Goal: Task Accomplishment & Management: Complete application form

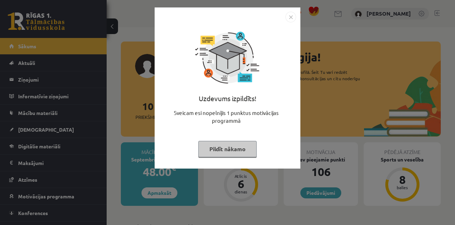
scroll to position [212, 0]
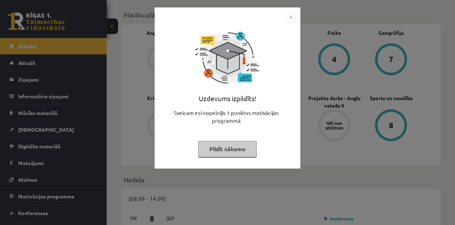
click at [291, 20] on img "Close" at bounding box center [290, 17] width 11 height 11
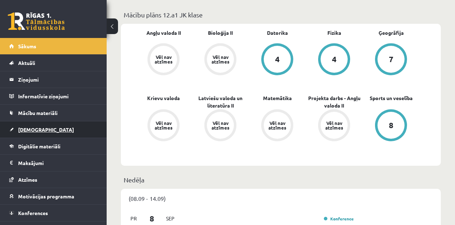
click at [40, 131] on link "[DEMOGRAPHIC_DATA]" at bounding box center [53, 130] width 88 height 16
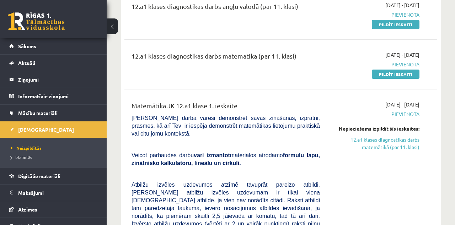
scroll to position [79, 0]
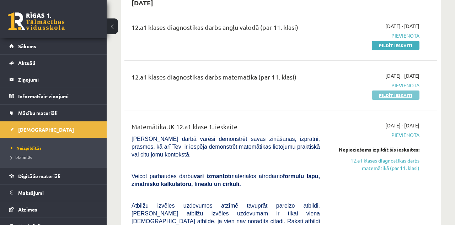
click at [388, 94] on link "Pildīt ieskaiti" at bounding box center [396, 95] width 48 height 9
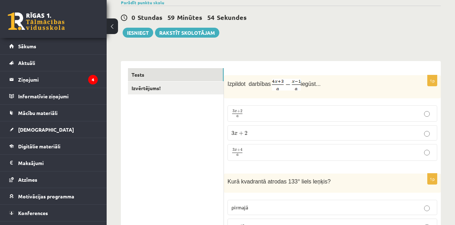
scroll to position [80, 0]
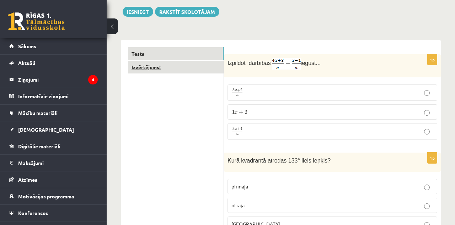
click at [163, 62] on link "Izvērtējums!" at bounding box center [176, 67] width 96 height 13
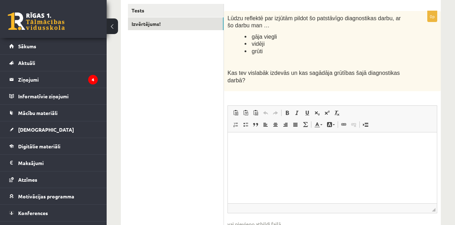
scroll to position [103, 0]
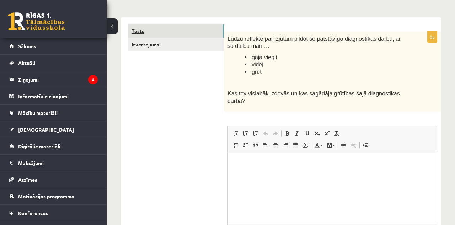
click at [168, 25] on link "Tests" at bounding box center [176, 31] width 96 height 13
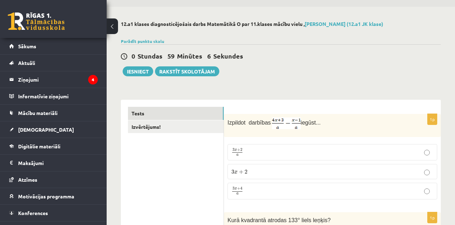
scroll to position [82, 0]
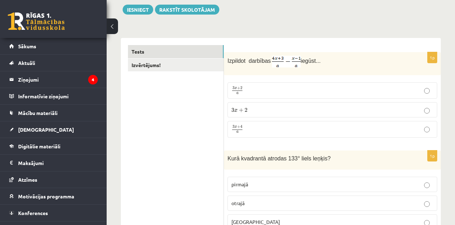
click at [279, 127] on p "3 x + 4 a 3 x + 4 a" at bounding box center [332, 129] width 202 height 9
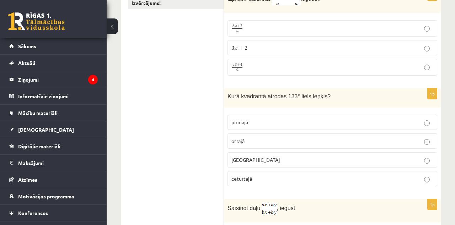
scroll to position [159, 0]
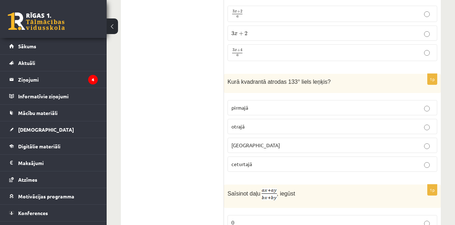
click at [301, 121] on label "otrajā" at bounding box center [332, 126] width 210 height 15
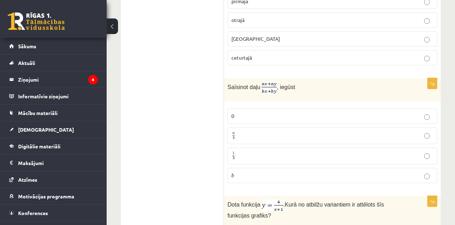
scroll to position [266, 0]
click at [253, 135] on p "a b a b" at bounding box center [332, 135] width 202 height 9
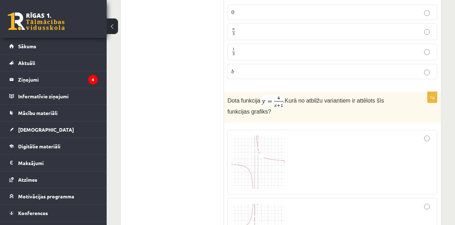
scroll to position [391, 0]
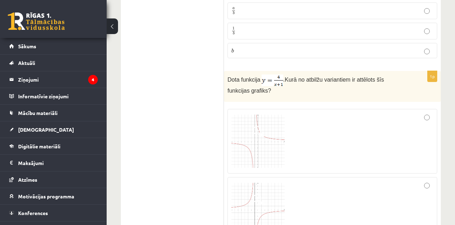
click at [253, 133] on span at bounding box center [258, 131] width 11 height 11
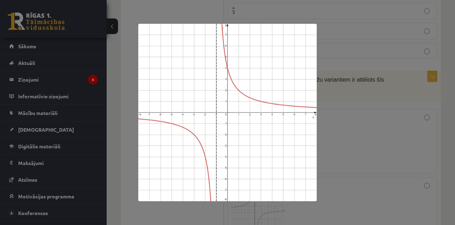
click at [383, 161] on div at bounding box center [227, 112] width 455 height 225
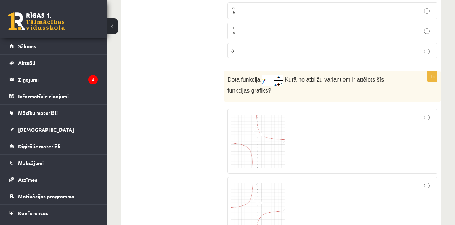
click at [264, 209] on img at bounding box center [257, 209] width 53 height 53
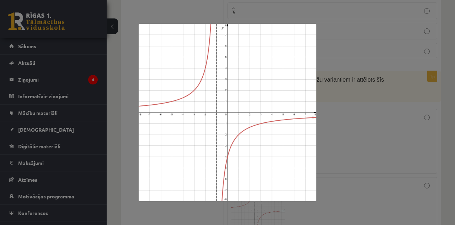
drag, startPoint x: 410, startPoint y: 134, endPoint x: 401, endPoint y: 139, distance: 10.4
click at [410, 136] on div at bounding box center [227, 112] width 455 height 225
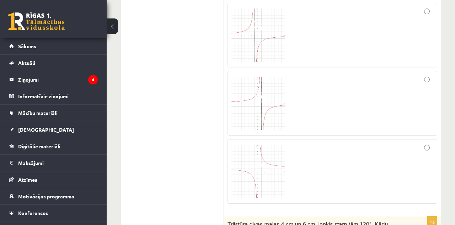
scroll to position [586, 0]
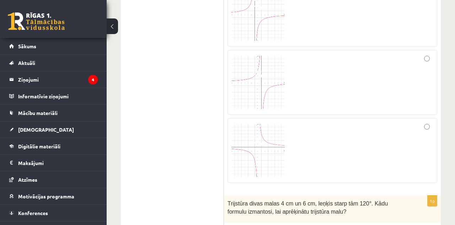
click at [261, 141] on span at bounding box center [258, 140] width 11 height 11
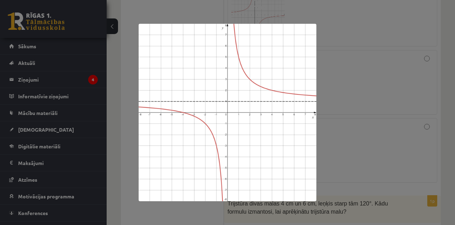
click at [365, 114] on div at bounding box center [227, 112] width 455 height 225
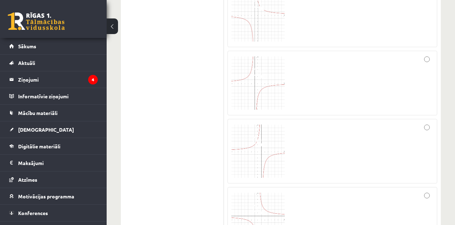
scroll to position [538, 0]
click at [267, 172] on img at bounding box center [257, 198] width 53 height 53
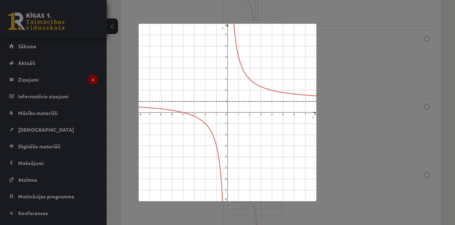
click at [380, 112] on div at bounding box center [227, 112] width 455 height 225
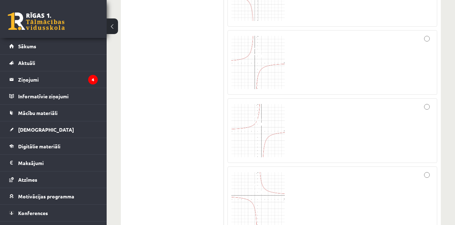
click at [419, 185] on div at bounding box center [332, 199] width 202 height 57
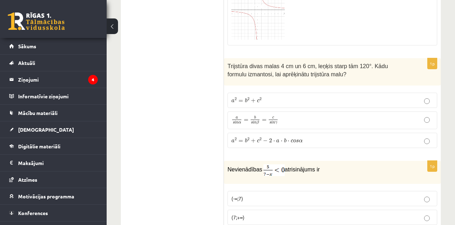
scroll to position [718, 0]
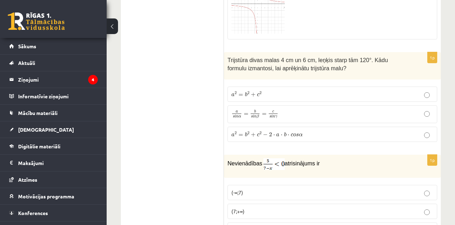
scroll to position [732, 0]
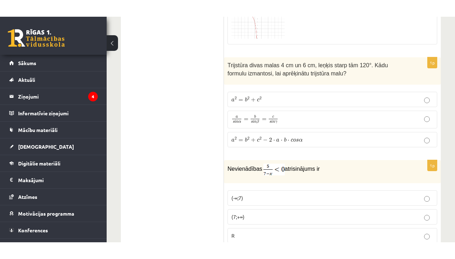
scroll to position [746, 0]
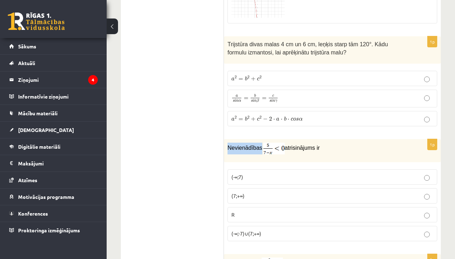
click at [259, 116] on span "2" at bounding box center [260, 117] width 2 height 3
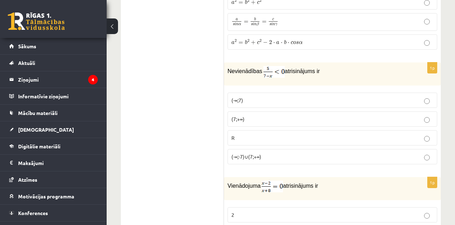
scroll to position [821, 0]
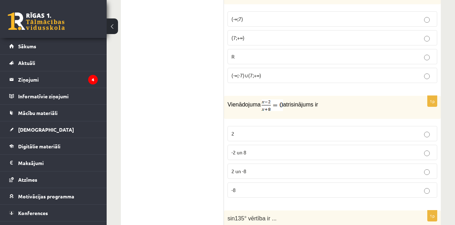
scroll to position [903, 0]
click at [411, 130] on p "2" at bounding box center [332, 133] width 202 height 7
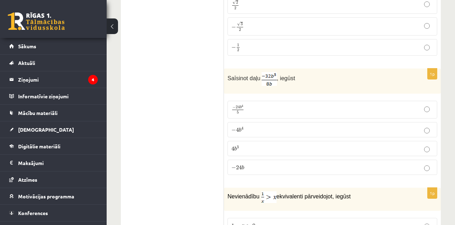
scroll to position [1167, 0]
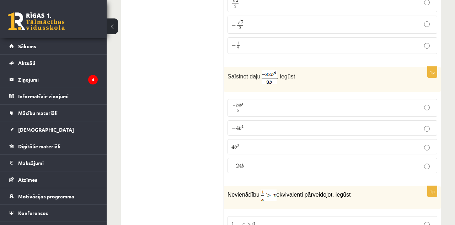
click at [426, 139] on label "4 b 3 4 b 3" at bounding box center [332, 146] width 210 height 15
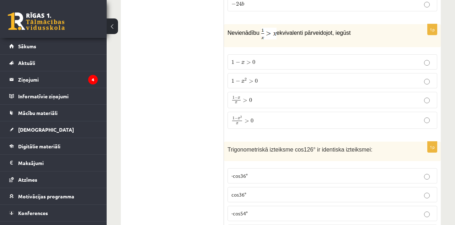
scroll to position [1329, 0]
click at [308, 118] on label "1 − x 2 x > 0 1 − x 2 x > 0" at bounding box center [332, 120] width 210 height 17
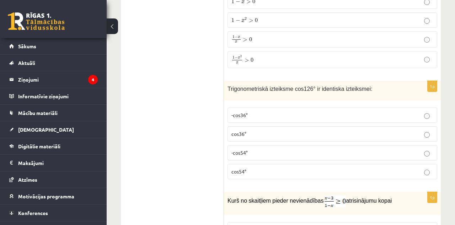
scroll to position [1390, 0]
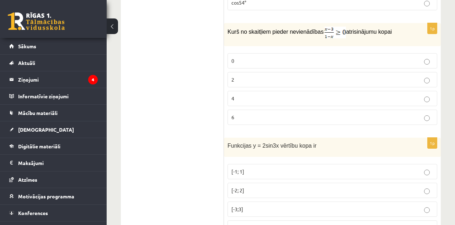
scroll to position [1560, 0]
click at [392, 75] on p "2" at bounding box center [332, 78] width 202 height 7
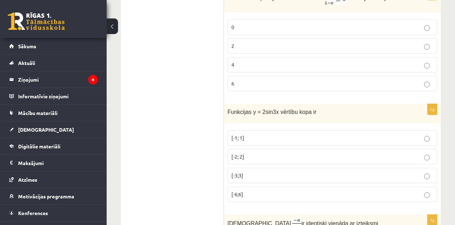
scroll to position [1593, 0]
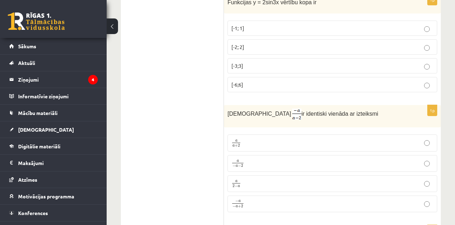
scroll to position [1706, 0]
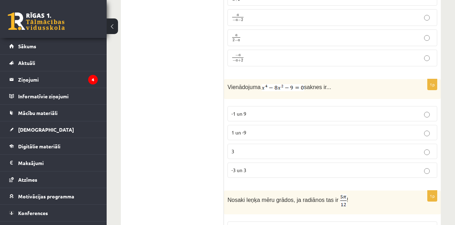
scroll to position [1848, 0]
click at [172, 195] on ul "Tests Izvērtējums!" at bounding box center [176, 90] width 96 height 3622
click at [178, 189] on ul "Tests Izvērtējums!" at bounding box center [176, 90] width 96 height 3622
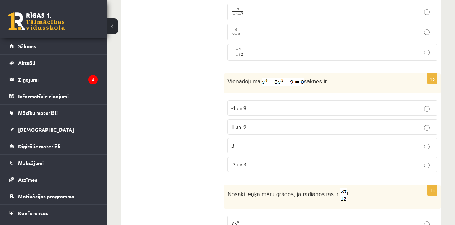
click at [304, 161] on p "-3 un 3" at bounding box center [332, 164] width 202 height 7
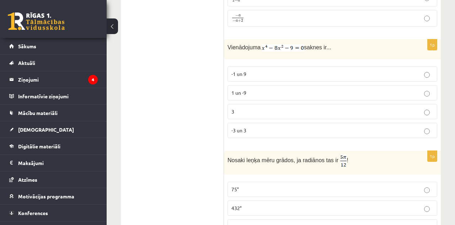
scroll to position [1893, 0]
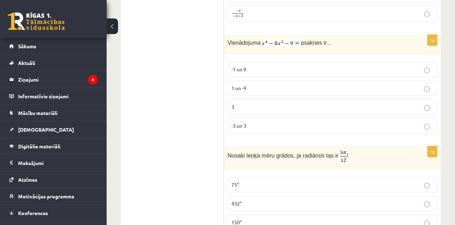
click at [174, 190] on ul "Tests Izvērtējums!" at bounding box center [176, 46] width 96 height 3622
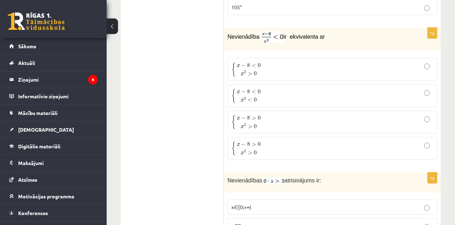
scroll to position [2121, 0]
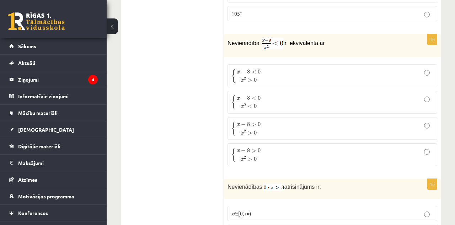
click at [427, 95] on p "{ x − 8 < 0 x 2 < 0 { x − 8 < 0 x 2 < 0" at bounding box center [332, 102] width 202 height 15
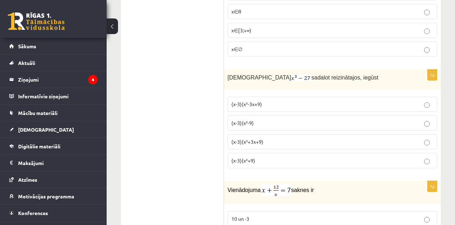
scroll to position [2342, 0]
click at [346, 97] on label "(x-3)(x²-3x+9)" at bounding box center [332, 104] width 210 height 15
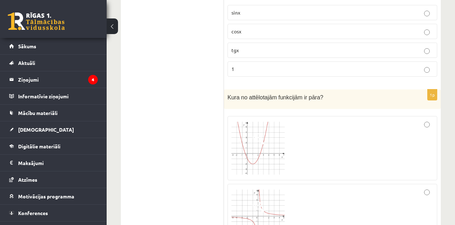
scroll to position [2664, 0]
click at [274, 129] on img at bounding box center [257, 148] width 53 height 53
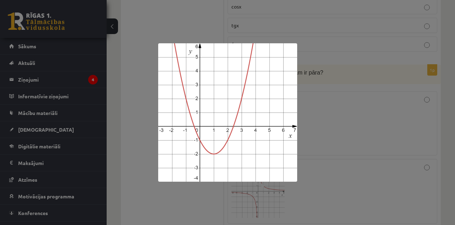
scroll to position [2688, 0]
click at [395, 136] on div at bounding box center [227, 112] width 455 height 225
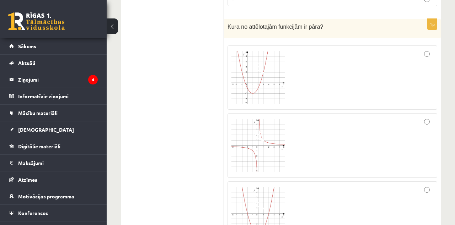
scroll to position [2735, 0]
click at [368, 129] on div at bounding box center [332, 145] width 202 height 57
click at [274, 123] on img at bounding box center [257, 144] width 53 height 53
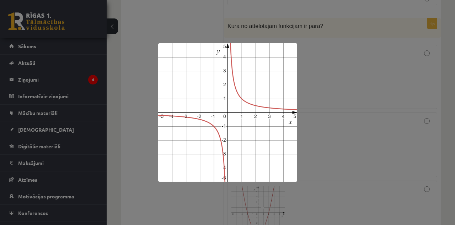
click at [391, 137] on div at bounding box center [227, 112] width 455 height 225
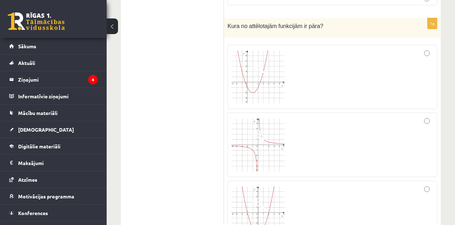
click at [379, 185] on div at bounding box center [332, 213] width 202 height 56
click at [361, 186] on div at bounding box center [332, 213] width 202 height 56
click at [267, 189] on img at bounding box center [257, 213] width 53 height 53
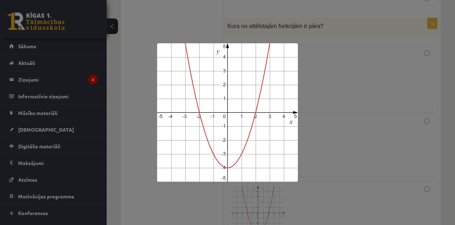
click at [329, 176] on div at bounding box center [227, 112] width 455 height 225
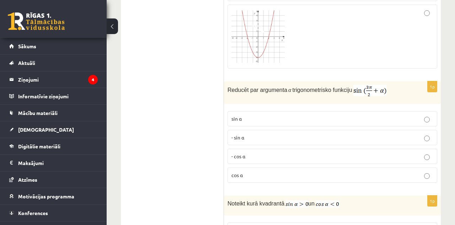
scroll to position [2909, 0]
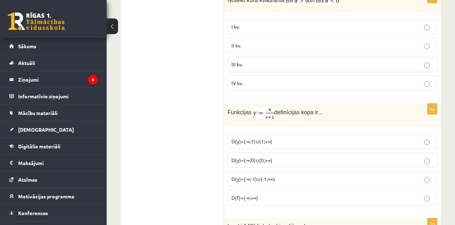
scroll to position [3118, 0]
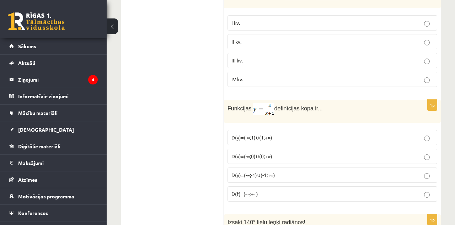
click at [333, 190] on p "D(f)=(-∞;+∞)" at bounding box center [332, 193] width 202 height 7
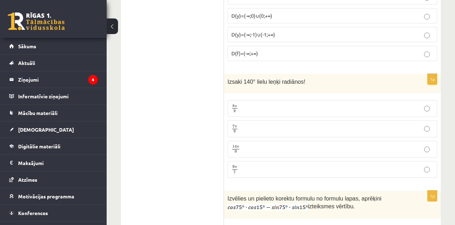
scroll to position [3260, 0]
click at [427, 119] on label "7 π 9 7 π 9" at bounding box center [332, 127] width 210 height 17
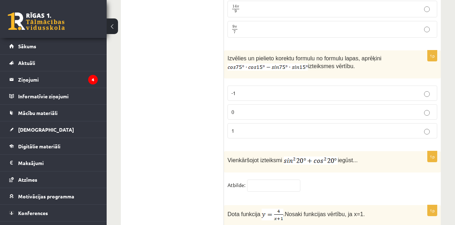
scroll to position [3400, 0]
click at [281, 179] on input "text" at bounding box center [273, 185] width 53 height 12
type input "*"
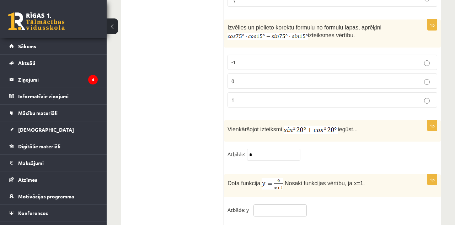
scroll to position [3485, 0]
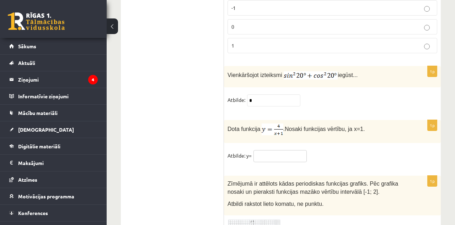
click at [288, 150] on input "text" at bounding box center [279, 156] width 53 height 12
click at [284, 150] on input "text" at bounding box center [279, 156] width 53 height 12
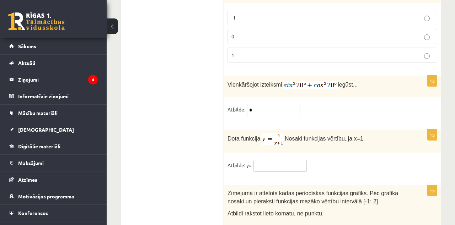
scroll to position [3473, 0]
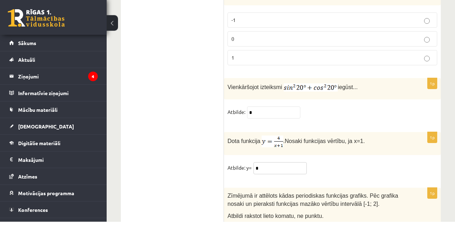
type input "*"
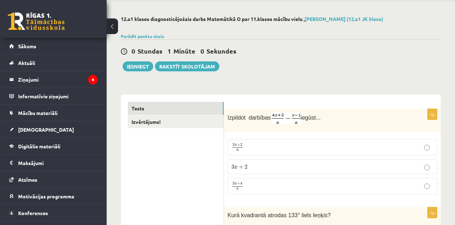
scroll to position [0, 0]
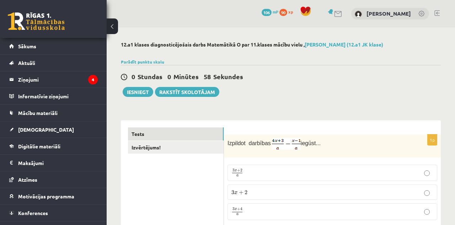
click at [161, 149] on link "Izvērtējums!" at bounding box center [176, 147] width 96 height 13
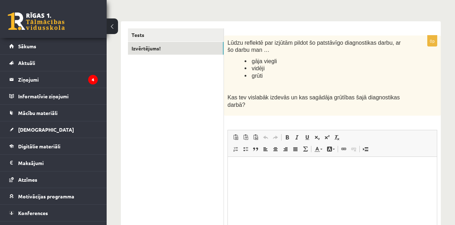
scroll to position [99, 0]
click at [364, 171] on p "Bagātinātā teksta redaktors, wiswyg-editor-user-answer-47024819265440" at bounding box center [332, 167] width 195 height 7
click at [245, 166] on p "**" at bounding box center [332, 169] width 195 height 10
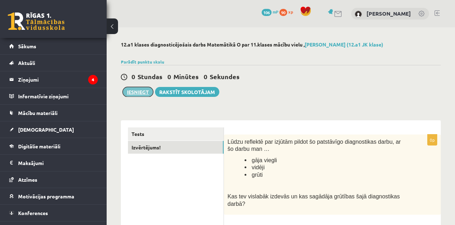
click at [142, 91] on button "Iesniegt" at bounding box center [138, 92] width 31 height 10
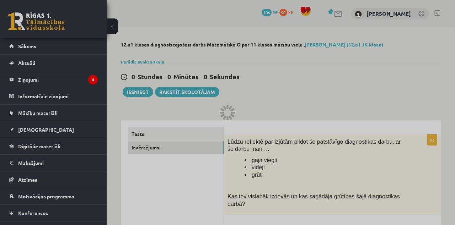
click at [34, 129] on div at bounding box center [227, 112] width 455 height 225
click at [131, 89] on div at bounding box center [227, 112] width 455 height 225
click at [128, 95] on div at bounding box center [227, 112] width 455 height 225
click at [25, 136] on div at bounding box center [227, 112] width 455 height 225
click at [27, 128] on div at bounding box center [227, 112] width 455 height 225
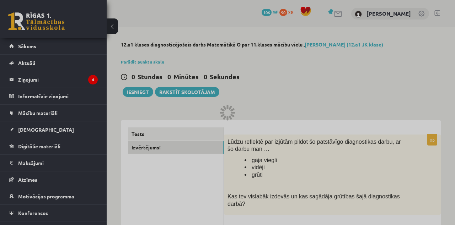
click at [34, 128] on div at bounding box center [227, 112] width 455 height 225
click at [137, 99] on div at bounding box center [227, 112] width 455 height 225
click at [139, 97] on div at bounding box center [227, 112] width 455 height 225
click at [147, 97] on div at bounding box center [227, 112] width 455 height 225
click at [141, 95] on div at bounding box center [227, 112] width 455 height 225
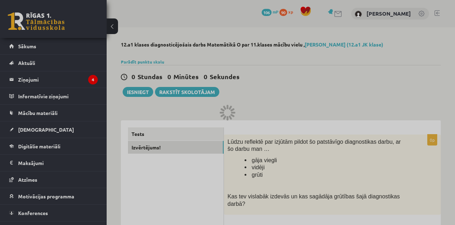
click at [362, 86] on div at bounding box center [227, 112] width 455 height 225
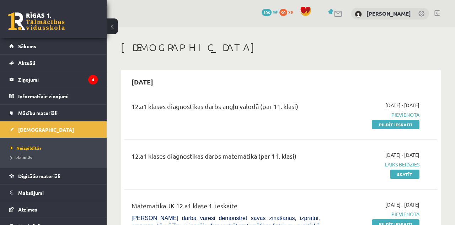
scroll to position [12, 0]
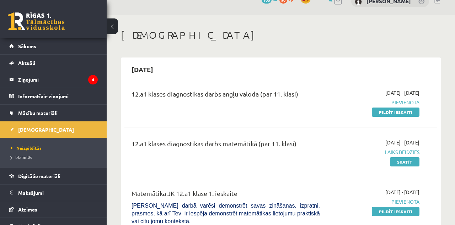
click at [410, 160] on link "Skatīt" at bounding box center [404, 161] width 29 height 9
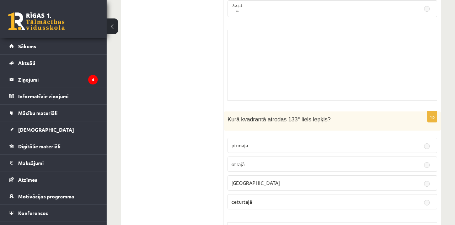
scroll to position [189, 0]
click at [425, 148] on label "pirmajā" at bounding box center [332, 145] width 210 height 15
click at [431, 149] on label "pirmajā" at bounding box center [332, 145] width 210 height 15
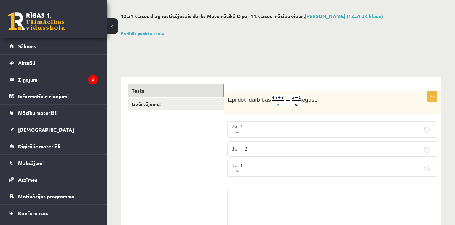
scroll to position [0, 0]
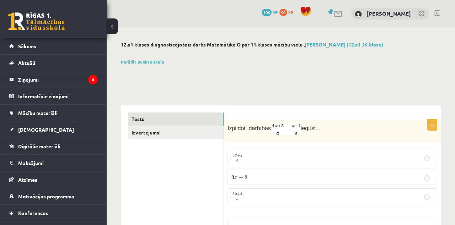
click at [139, 64] on link "Parādīt punktu skalu" at bounding box center [142, 62] width 43 height 6
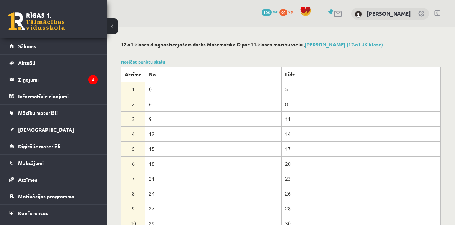
click at [36, 137] on link "[DEMOGRAPHIC_DATA]" at bounding box center [53, 130] width 88 height 16
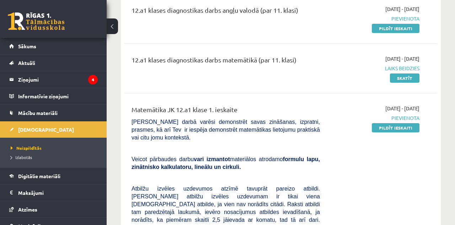
scroll to position [96, 0]
click at [406, 126] on link "Pildīt ieskaiti" at bounding box center [396, 128] width 48 height 9
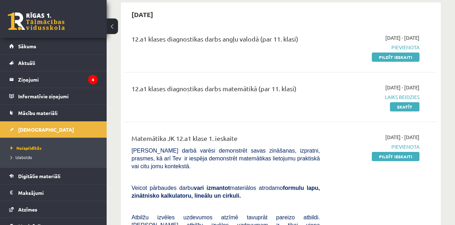
scroll to position [68, 0]
click at [21, 45] on span "Sākums" at bounding box center [27, 46] width 18 height 6
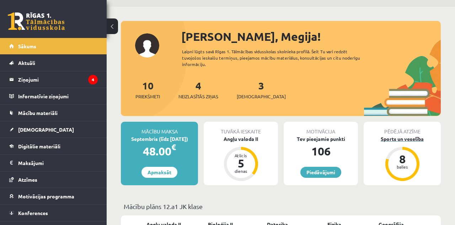
scroll to position [42, 0]
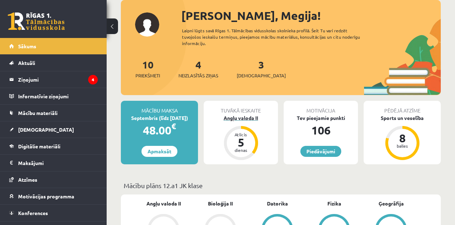
click at [231, 126] on div "Atlicis 5 dienas" at bounding box center [241, 143] width 34 height 34
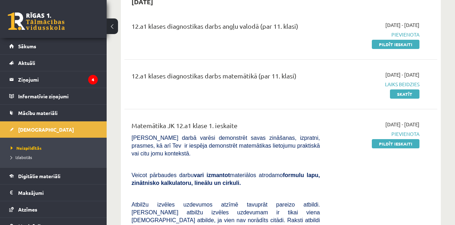
scroll to position [59, 0]
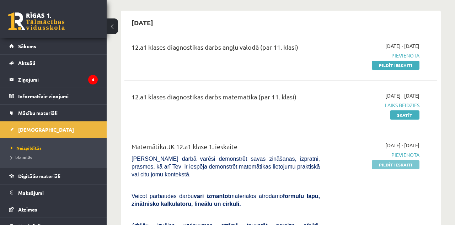
click at [391, 164] on link "Pildīt ieskaiti" at bounding box center [396, 164] width 48 height 9
click at [401, 166] on link "Pildīt ieskaiti" at bounding box center [396, 164] width 48 height 9
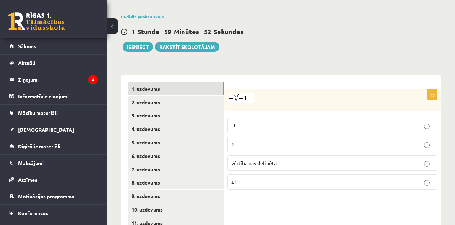
scroll to position [302, 0]
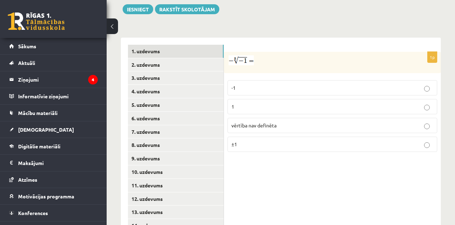
click at [141, 58] on link "2. uzdevums" at bounding box center [176, 64] width 96 height 13
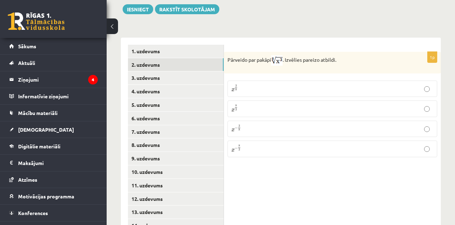
click at [150, 112] on link "6. uzdevums" at bounding box center [176, 118] width 96 height 13
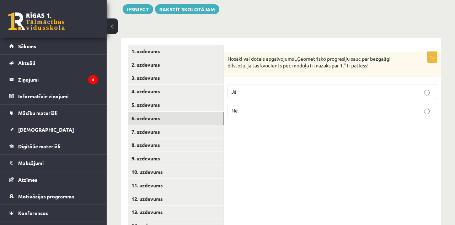
click at [153, 166] on link "10. uzdevums" at bounding box center [176, 172] width 96 height 13
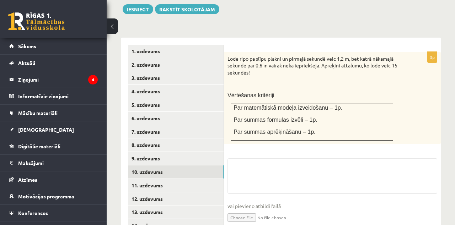
click at [151, 219] on link "14. uzdevums" at bounding box center [176, 225] width 96 height 13
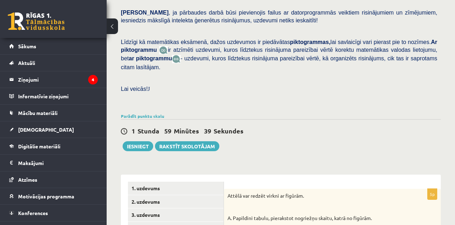
scroll to position [180, 0]
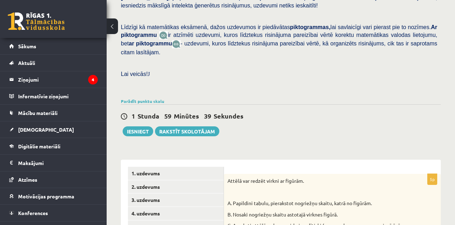
click at [145, 167] on link "1. uzdevums" at bounding box center [176, 173] width 96 height 13
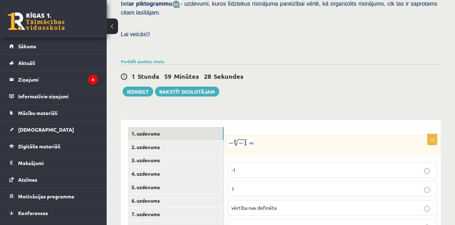
scroll to position [220, 0]
click at [168, 141] on link "2. uzdevums" at bounding box center [176, 147] width 96 height 13
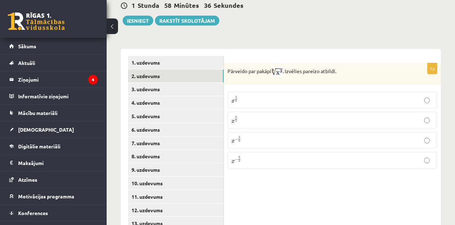
scroll to position [292, 0]
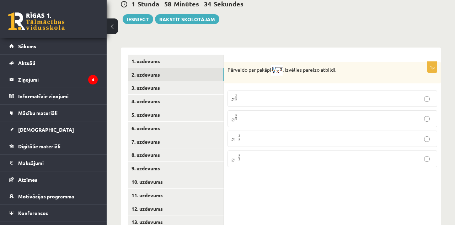
click at [165, 82] on link "3. uzdevums" at bounding box center [176, 87] width 96 height 13
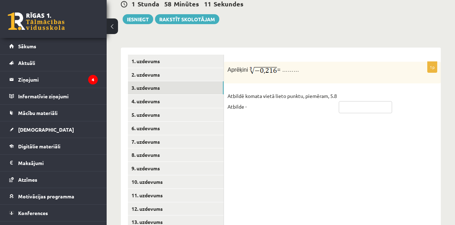
click at [372, 101] on input "text" at bounding box center [365, 107] width 53 height 12
type input "*"
click at [262, 65] on img at bounding box center [263, 70] width 28 height 10
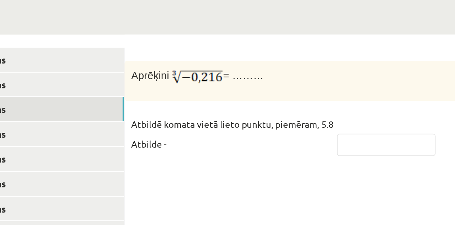
scroll to position [289, 0]
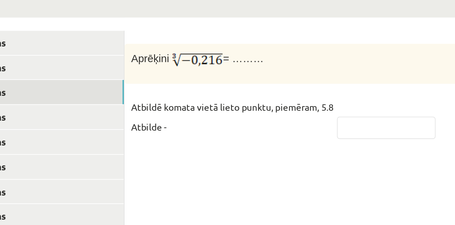
click at [367, 109] on fieldset "Atbildē komata vietā lieto punktu, piemēram, 5.8 Atbilde -" at bounding box center [332, 106] width 210 height 26
click at [372, 104] on input "text" at bounding box center [365, 110] width 53 height 12
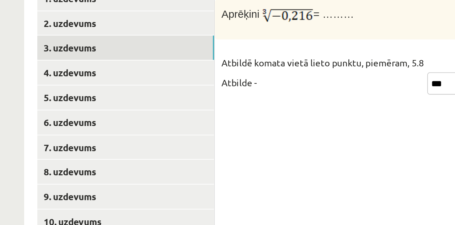
type input "***"
click at [198, 98] on link "4. uzdevums" at bounding box center [176, 104] width 96 height 13
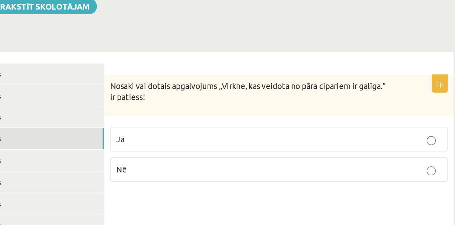
click at [393, 120] on p "Nē" at bounding box center [332, 123] width 202 height 7
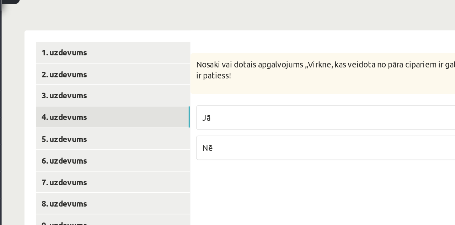
click at [196, 111] on link "5. uzdevums" at bounding box center [176, 117] width 96 height 13
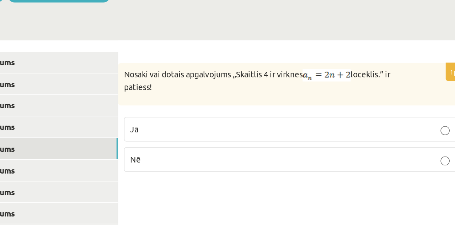
click at [358, 145] on div "1p Nosaki vai dotais apgalvojums „Skaitlis 4 ir virknes loceklis.” ir patiess! …" at bounding box center [332, 158] width 217 height 216
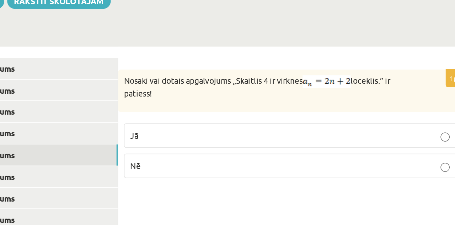
click at [368, 168] on div "1p Nosaki vai dotais apgalvojums „Skaitlis 4 ir virknes loceklis.” ir patiess! …" at bounding box center [332, 158] width 217 height 216
click at [379, 132] on div "1p Nosaki vai dotais apgalvojums „Skaitlis 4 ir virknes loceklis.” ir patiess! …" at bounding box center [332, 158] width 217 height 216
click at [418, 102] on p "Jā" at bounding box center [332, 105] width 202 height 7
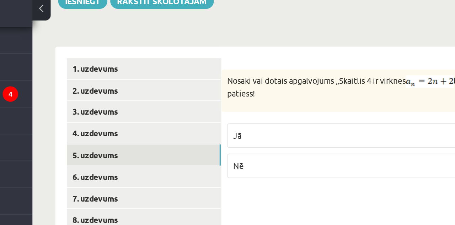
click at [204, 125] on link "6. uzdevums" at bounding box center [176, 131] width 96 height 13
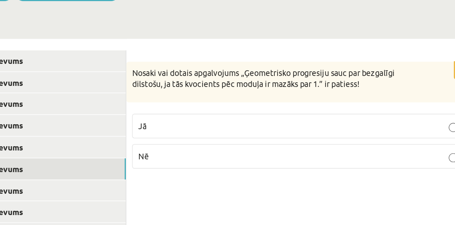
click at [348, 162] on div "1p Nosaki vai dotais apgalvojums „Ģeometrisko progresiju sauc par bezgalīgi dil…" at bounding box center [332, 158] width 217 height 216
click at [363, 166] on div "1p Nosaki vai dotais apgalvojums „Ģeometrisko progresiju sauc par bezgalīgi dil…" at bounding box center [332, 158] width 217 height 216
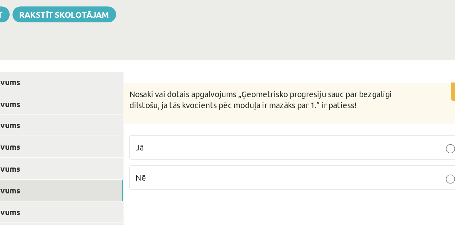
click at [396, 100] on label "Jā" at bounding box center [332, 104] width 210 height 15
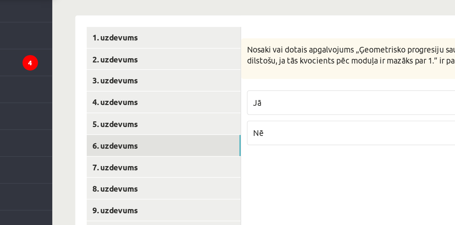
click at [212, 138] on link "7. uzdevums" at bounding box center [176, 144] width 96 height 13
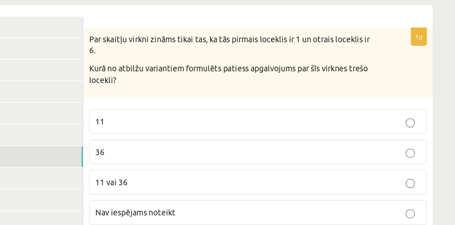
click at [416, 176] on p "Nav iespējams noteikt" at bounding box center [332, 179] width 202 height 7
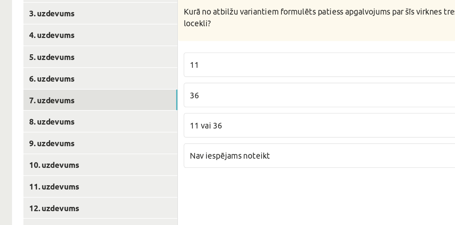
scroll to position [302, 0]
click at [215, 139] on link "8. uzdevums" at bounding box center [176, 145] width 96 height 13
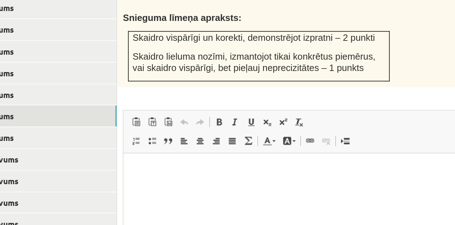
scroll to position [316, 0]
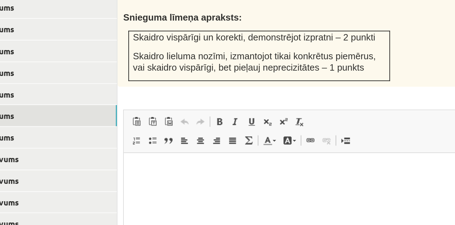
click at [295, 175] on html at bounding box center [228, 164] width 209 height 22
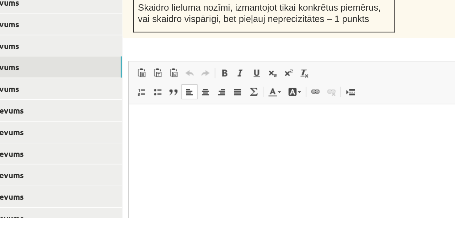
click at [296, 124] on html at bounding box center [233, 115] width 209 height 22
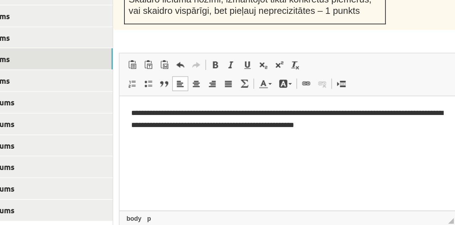
scroll to position [353, 0]
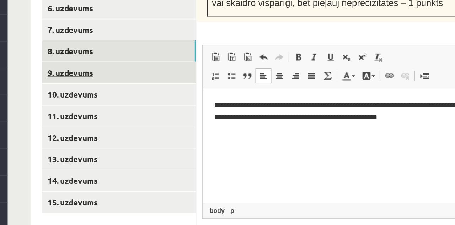
click at [146, 101] on link "9. uzdevums" at bounding box center [176, 107] width 96 height 13
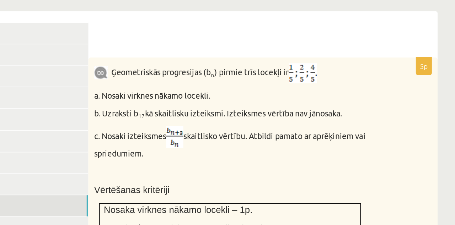
scroll to position [330, 0]
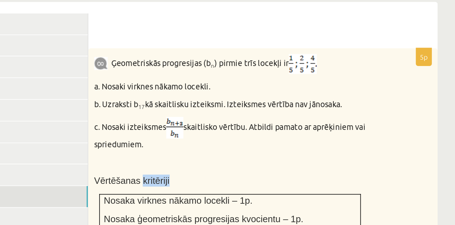
click at [354, 106] on p at bounding box center [314, 109] width 174 height 7
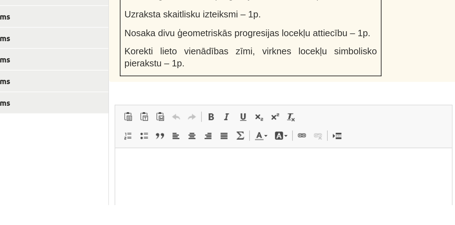
scroll to position [380, 0]
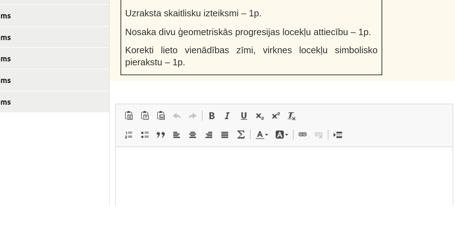
click at [152, 169] on html at bounding box center [219, 158] width 209 height 22
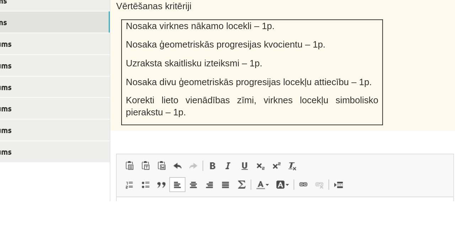
scroll to position [346, 0]
click at [139, 211] on p "**" at bounding box center [221, 209] width 195 height 10
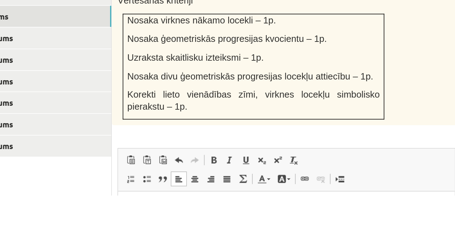
scroll to position [347, 0]
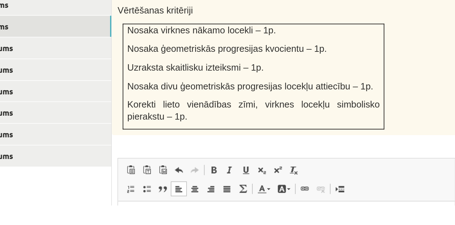
click at [183, 212] on p "*****" at bounding box center [222, 214] width 195 height 10
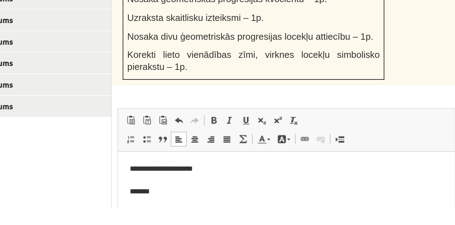
scroll to position [393, 0]
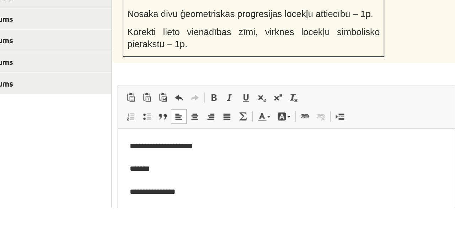
click at [122, 155] on html "**********" at bounding box center [222, 161] width 209 height 64
click at [146, 177] on body "**********" at bounding box center [222, 161] width 195 height 50
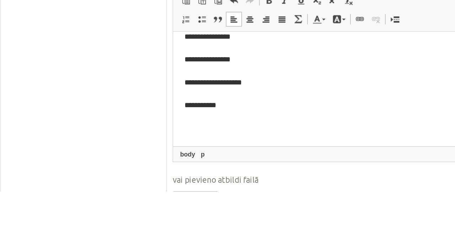
scroll to position [444, 0]
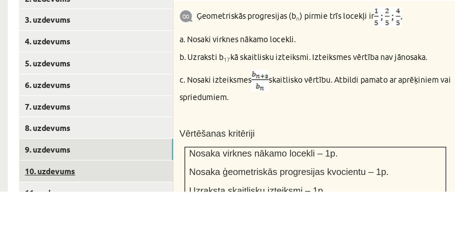
click at [197, 206] on link "10. uzdevums" at bounding box center [176, 212] width 96 height 13
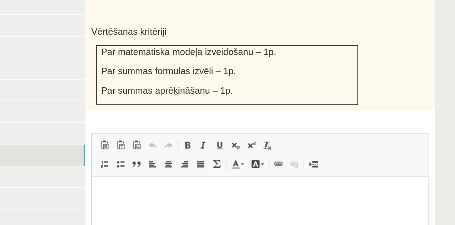
scroll to position [309, 0]
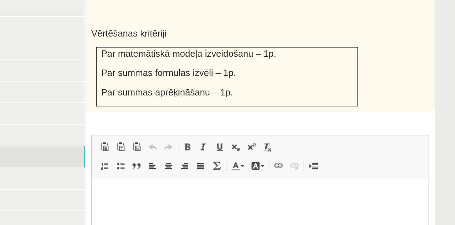
click at [222, 200] on html at bounding box center [196, 189] width 209 height 22
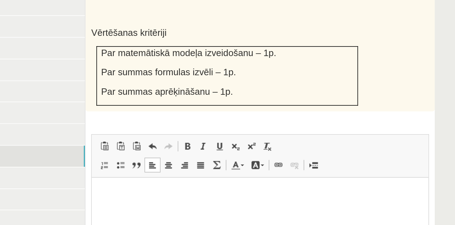
click at [215, 201] on html at bounding box center [196, 190] width 209 height 24
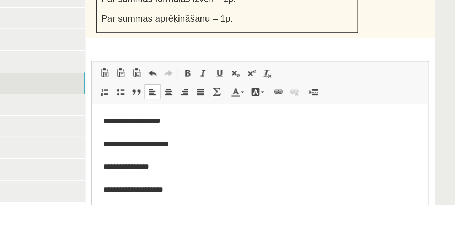
scroll to position [81, 0]
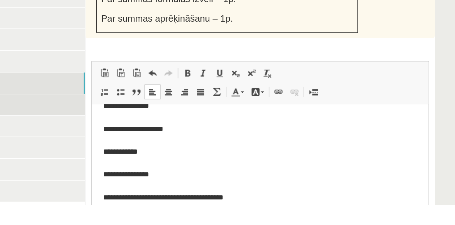
click at [195, 157] on link "11. uzdevums" at bounding box center [176, 163] width 96 height 13
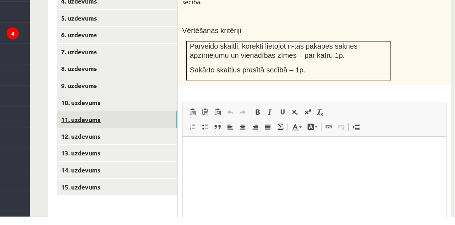
scroll to position [341, 0]
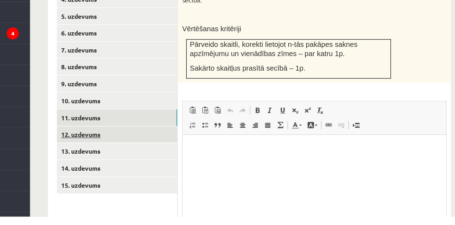
click at [146, 154] on link "12. uzdevums" at bounding box center [176, 160] width 96 height 13
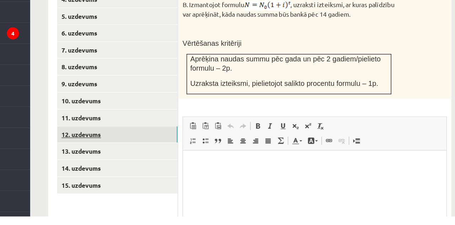
scroll to position [0, 0]
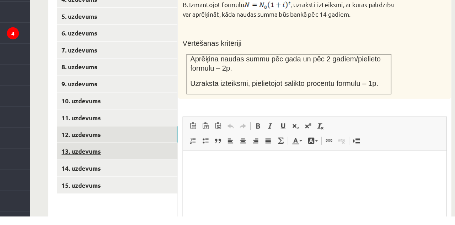
click at [142, 167] on link "13. uzdevums" at bounding box center [176, 173] width 96 height 13
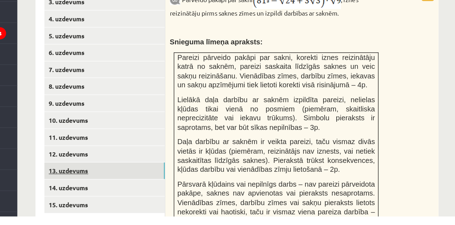
scroll to position [328, 0]
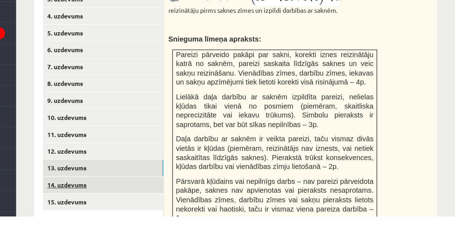
click at [143, 194] on link "14. uzdevums" at bounding box center [176, 200] width 96 height 13
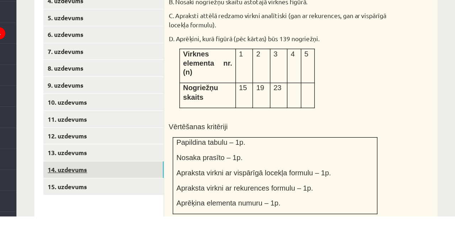
scroll to position [343, 0]
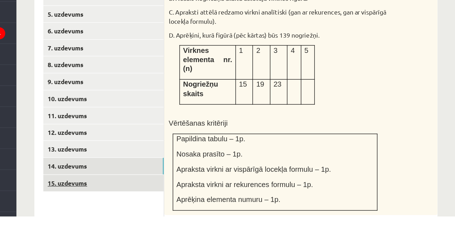
click at [143, 196] on link "15. uzdevums" at bounding box center [176, 198] width 96 height 13
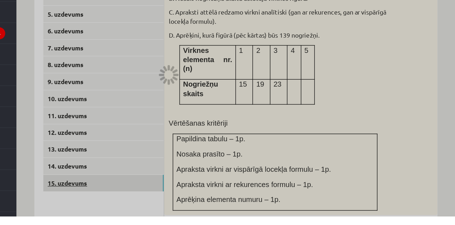
click at [142, 192] on link "15. uzdevums" at bounding box center [176, 198] width 96 height 13
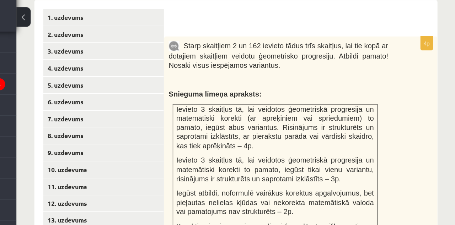
scroll to position [327, 0]
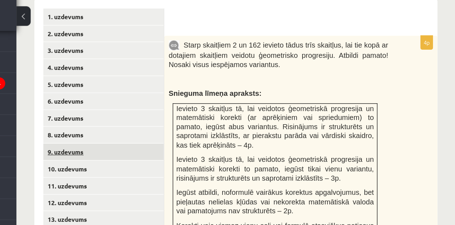
click at [138, 128] on link "9. uzdevums" at bounding box center [176, 134] width 96 height 13
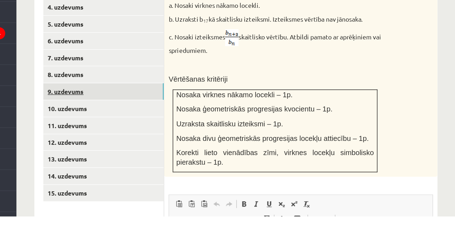
scroll to position [0, 0]
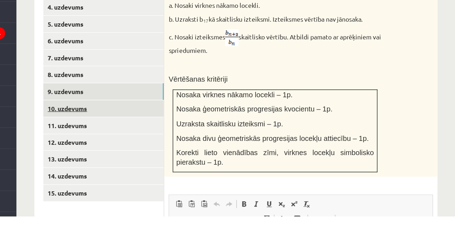
click at [142, 133] on link "10. uzdevums" at bounding box center [176, 139] width 96 height 13
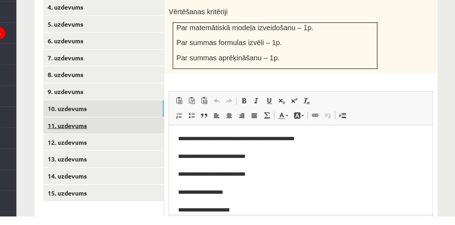
click at [142, 146] on link "11. uzdevums" at bounding box center [176, 152] width 96 height 13
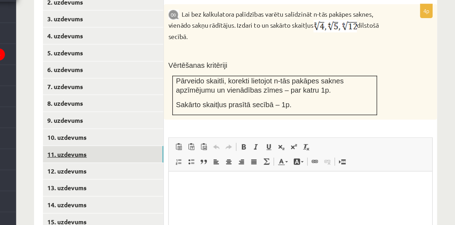
scroll to position [329, 0]
click at [142, 156] on link "11. uzdevums" at bounding box center [176, 158] width 96 height 13
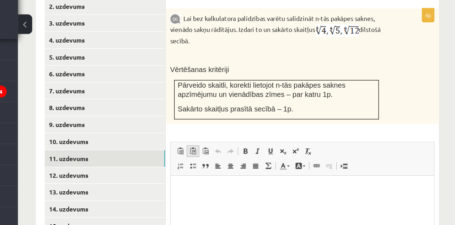
scroll to position [355, 0]
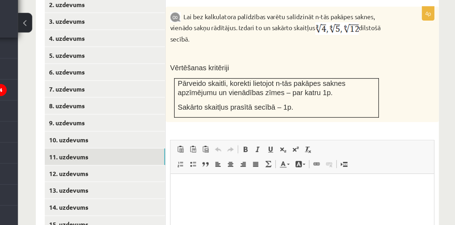
click at [193, 188] on p "Bagātinātā teksta redaktors, wiswyg-editor-user-answer-47024782189880" at bounding box center [275, 184] width 195 height 7
click at [267, 196] on p "**********" at bounding box center [275, 200] width 195 height 10
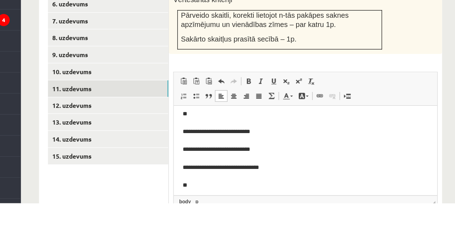
scroll to position [0, 0]
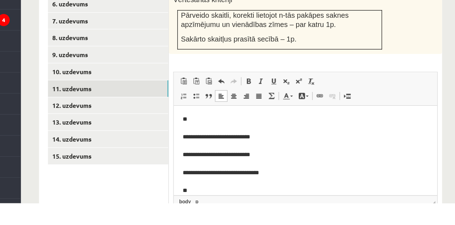
click at [263, 123] on body "**********" at bounding box center [278, 152] width 195 height 79
click at [245, 118] on p "**" at bounding box center [278, 118] width 195 height 10
click at [273, 172] on p "**" at bounding box center [278, 174] width 195 height 10
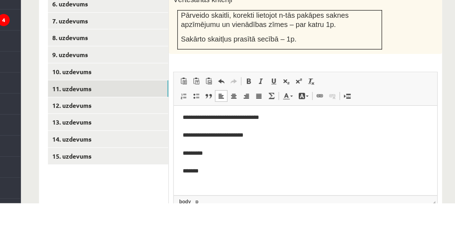
scroll to position [38, 0]
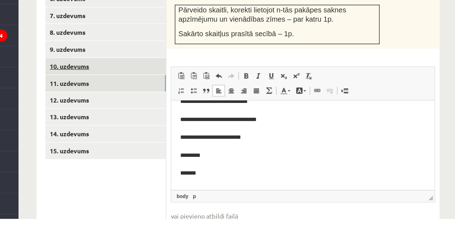
click at [203, 97] on link "10. uzdevums" at bounding box center [176, 103] width 96 height 13
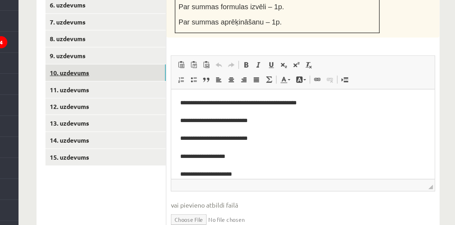
scroll to position [376, 0]
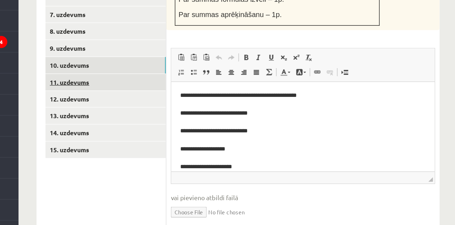
click at [216, 108] on link "11. uzdevums" at bounding box center [176, 111] width 96 height 13
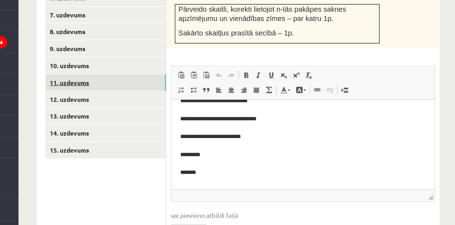
scroll to position [375, 0]
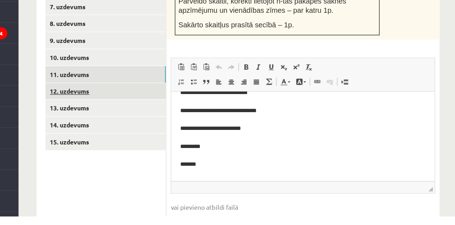
click at [170, 120] on link "12. uzdevums" at bounding box center [176, 125] width 96 height 13
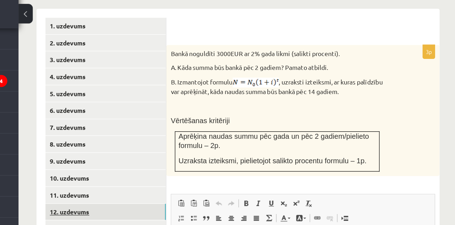
scroll to position [317, 0]
click at [388, 140] on td "Aprēķina naudas summu pēc gada un pēc 2 gadiem/pielieto formulu – 2p. Uzraksta …" at bounding box center [312, 136] width 162 height 32
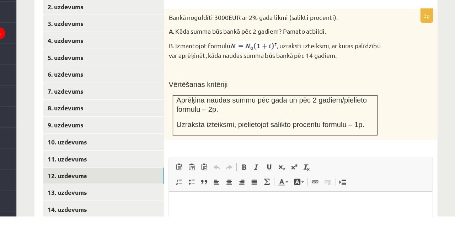
scroll to position [308, 0]
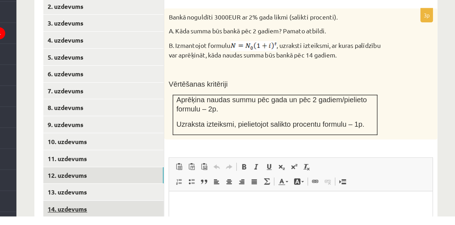
click at [149, 213] on link "14. uzdevums" at bounding box center [176, 219] width 96 height 13
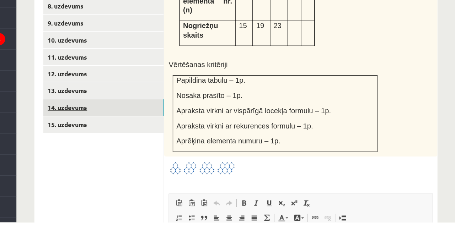
scroll to position [407, 0]
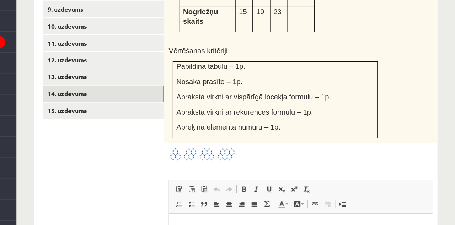
click at [143, 128] on link "15. uzdevums" at bounding box center [176, 134] width 96 height 13
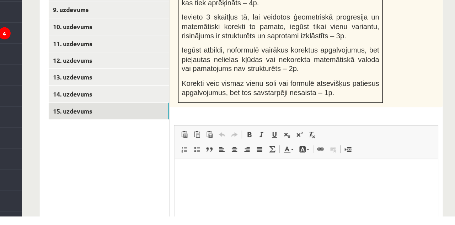
scroll to position [400, 0]
click at [224, 181] on html at bounding box center [278, 170] width 209 height 22
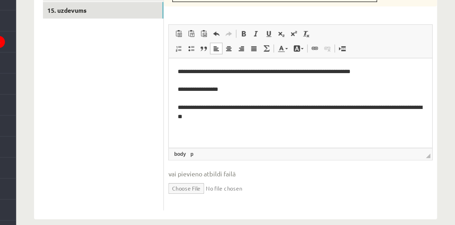
scroll to position [487, 0]
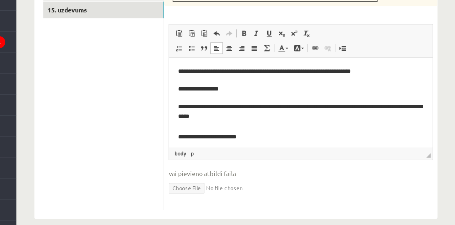
click at [285, 124] on p "**********" at bounding box center [273, 123] width 195 height 10
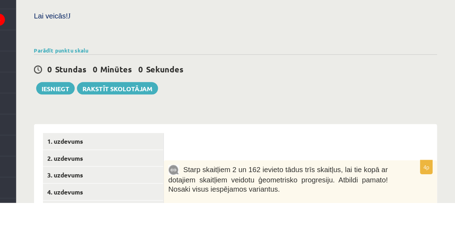
scroll to position [177, 0]
click at [140, 129] on button "Iesniegt" at bounding box center [138, 134] width 31 height 10
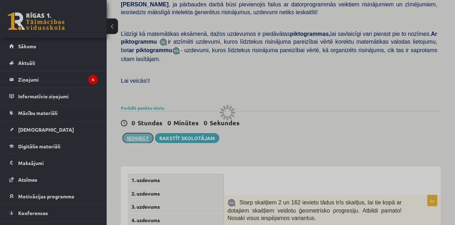
scroll to position [173, 0]
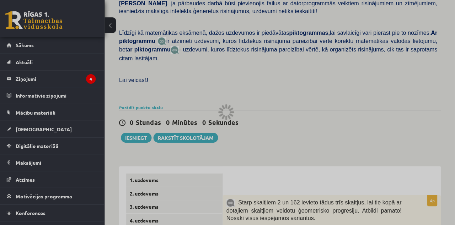
click at [67, 47] on div at bounding box center [227, 112] width 455 height 225
click at [33, 50] on div at bounding box center [227, 112] width 455 height 225
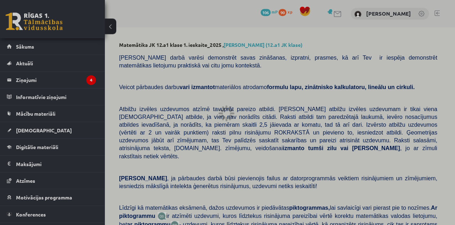
scroll to position [0, 0]
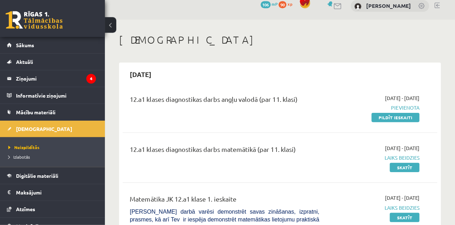
scroll to position [7, 0]
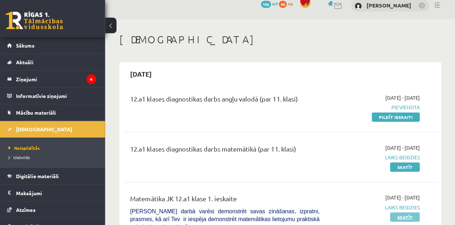
click at [401, 218] on link "Skatīt" at bounding box center [404, 216] width 29 height 9
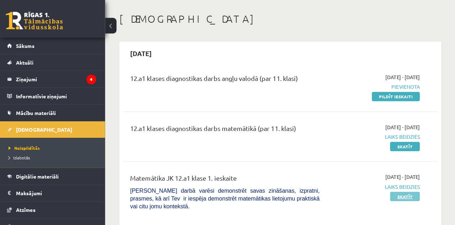
scroll to position [41, 0]
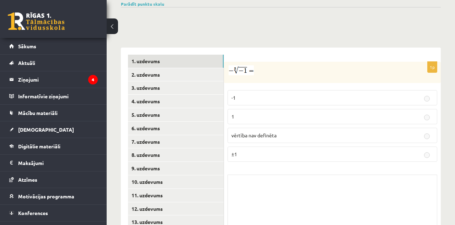
scroll to position [287, 0]
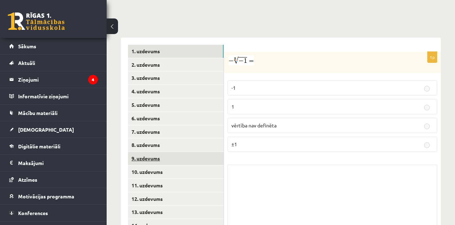
click at [169, 155] on link "9. uzdevums" at bounding box center [176, 158] width 96 height 13
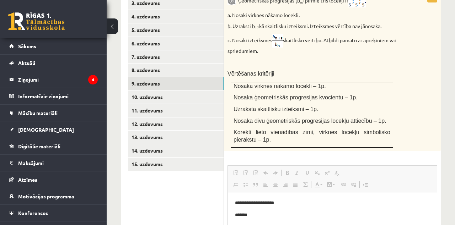
scroll to position [361, 0]
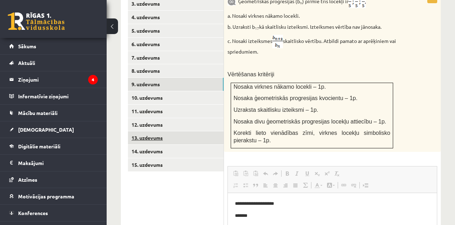
click at [188, 131] on link "13. uzdevums" at bounding box center [176, 137] width 96 height 13
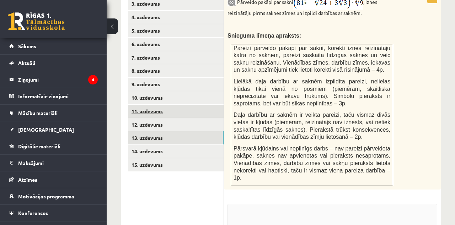
click at [182, 108] on link "11. uzdevums" at bounding box center [176, 111] width 96 height 13
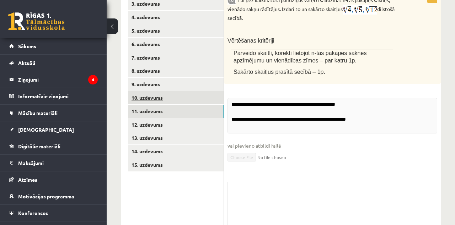
click at [178, 91] on link "10. uzdevums" at bounding box center [176, 97] width 96 height 13
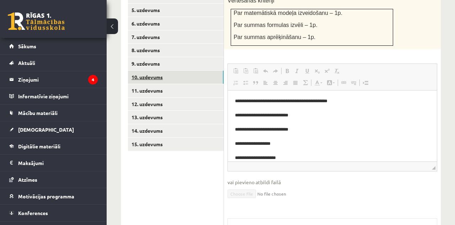
scroll to position [382, 0]
click at [185, 141] on link "15. uzdevums" at bounding box center [176, 144] width 96 height 13
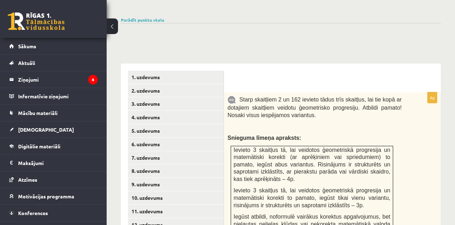
scroll to position [259, 0]
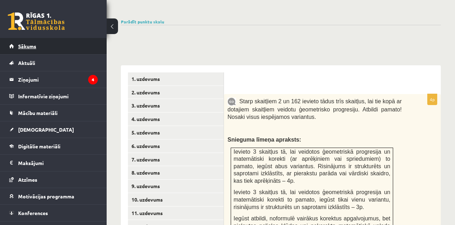
click at [75, 49] on link "Sākums" at bounding box center [53, 46] width 88 height 16
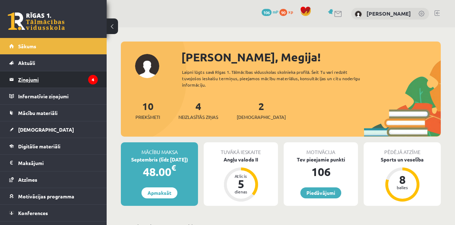
click at [77, 85] on legend "Ziņojumi 4" at bounding box center [58, 79] width 80 height 16
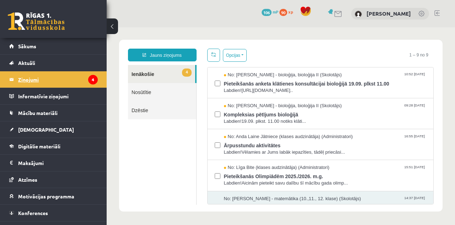
click at [271, 83] on span "Pieteikšanās anketa klātienes konsultācijai bioloģijā 19.09. plkst 11.00" at bounding box center [325, 83] width 203 height 9
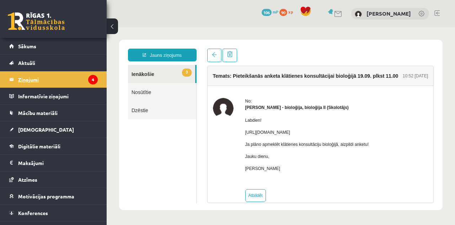
scroll to position [6, 0]
click at [181, 77] on link "3 Ienākošie" at bounding box center [161, 74] width 67 height 18
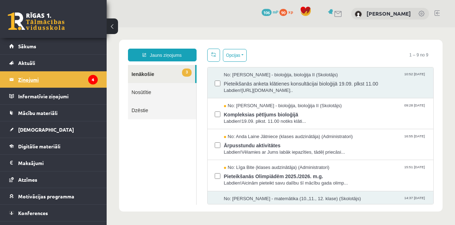
scroll to position [0, 0]
click at [248, 117] on span "Kompleksias pētījums bioloģijā" at bounding box center [325, 113] width 203 height 9
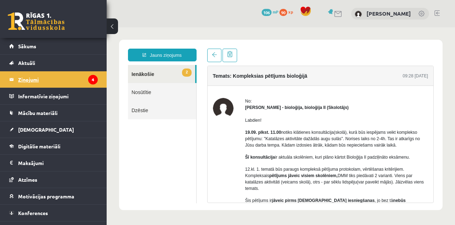
click at [181, 77] on link "2 Ienākošie" at bounding box center [161, 74] width 67 height 18
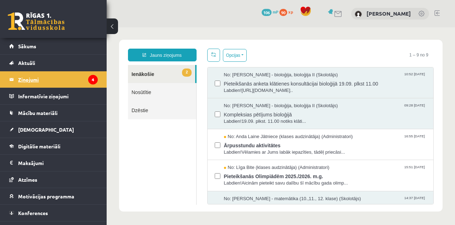
click at [244, 144] on span "Ārpusstundu aktivitātes" at bounding box center [325, 144] width 203 height 9
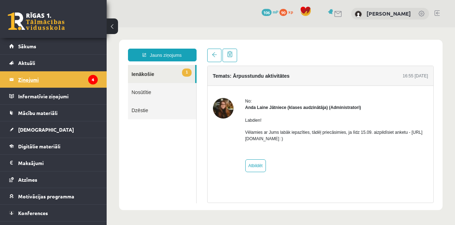
click at [289, 140] on p "Vēlamies ar Jums labāk iepazīties, tādēļ priecāsimies, ja līdz 15.09. aizpildīs…" at bounding box center [336, 135] width 183 height 13
click at [299, 139] on p "Vēlamies ar Jums labāk iepazīties, tādēļ priecāsimies, ja līdz 15.09. aizpildīs…" at bounding box center [336, 135] width 183 height 13
click at [294, 136] on p "Vēlamies ar Jums labāk iepazīties, tādēļ priecāsimies, ja līdz 15.09. aizpildīs…" at bounding box center [336, 135] width 183 height 13
click at [284, 142] on div "Labdien! Vēlamies ar Jums labāk iepazīties, tādēļ priecāsimies, ja līdz 15.09. …" at bounding box center [336, 132] width 183 height 43
click at [281, 139] on p "Vēlamies ar Jums labāk iepazīties, tādēļ priecāsimies, ja līdz 15.09. aizpildīs…" at bounding box center [336, 135] width 183 height 13
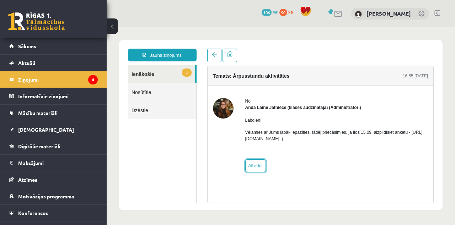
click at [255, 166] on link "Atbildēt" at bounding box center [255, 166] width 21 height 13
type input "**********"
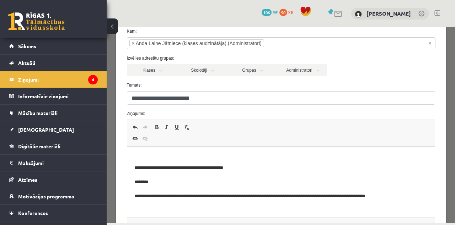
scroll to position [1, 0]
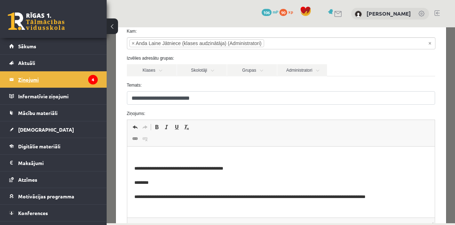
click at [117, 27] on button at bounding box center [112, 26] width 11 height 16
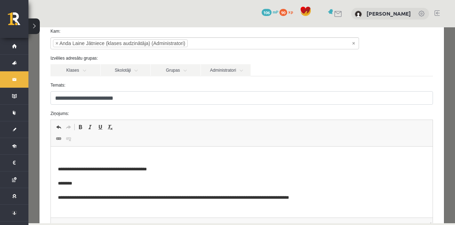
click at [39, 33] on div "**********" at bounding box center [241, 142] width 404 height 240
click at [36, 27] on button at bounding box center [33, 26] width 11 height 16
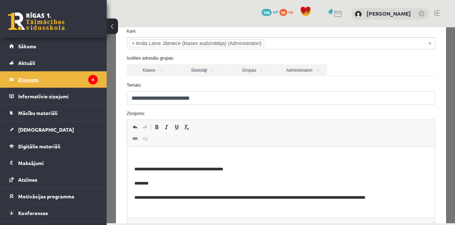
click at [112, 24] on button at bounding box center [112, 26] width 11 height 16
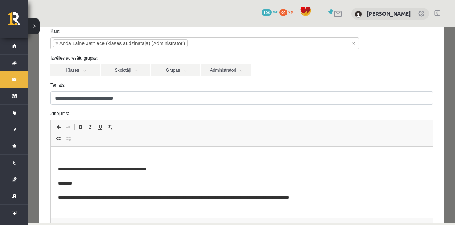
click at [0, 0] on legend "Ziņojumi 4" at bounding box center [0, 0] width 0 height 0
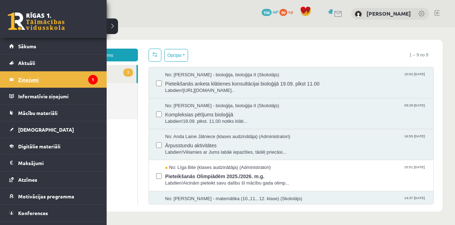
click at [207, 176] on span "Pieteikšanās Olimpiādēm 2025./2026. m.g." at bounding box center [295, 175] width 261 height 9
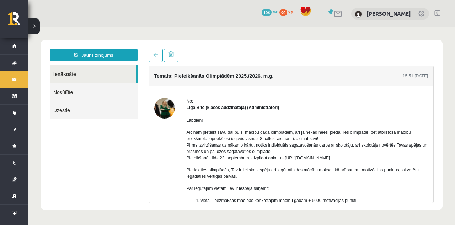
click at [15, 79] on link "Ziņojumi 1" at bounding box center [14, 79] width 28 height 16
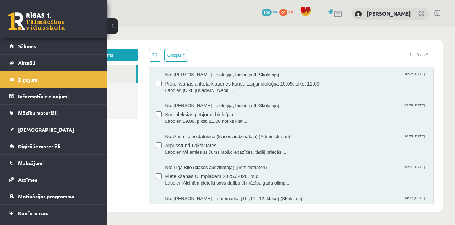
click at [73, 130] on link "[DEMOGRAPHIC_DATA]" at bounding box center [53, 130] width 88 height 16
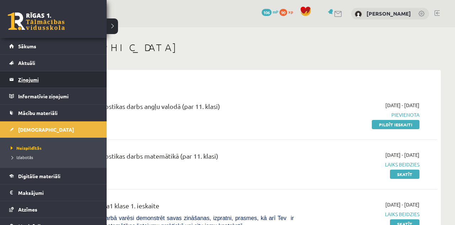
scroll to position [12, 0]
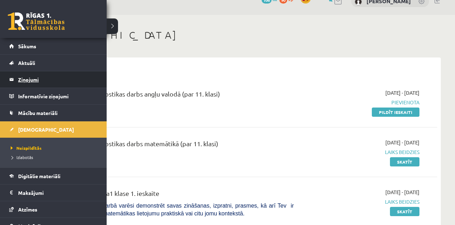
click at [68, 176] on link "Digitālie materiāli" at bounding box center [53, 176] width 88 height 16
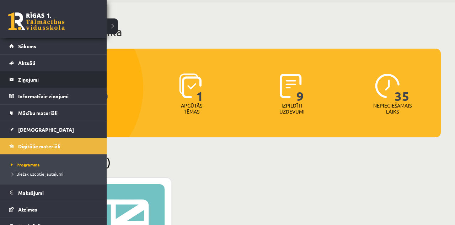
scroll to position [25, 0]
click at [114, 27] on h1 "Mana statistika" at bounding box center [242, 32] width 398 height 14
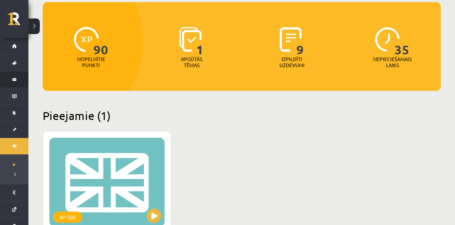
scroll to position [71, 0]
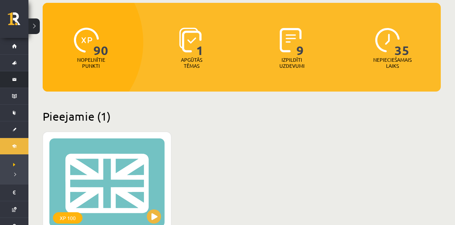
click at [20, 51] on link "Sākums" at bounding box center [14, 46] width 28 height 16
